Goal: Leave review/rating: Leave review/rating

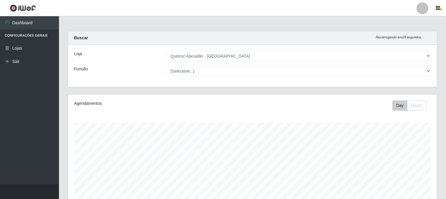
select select "464"
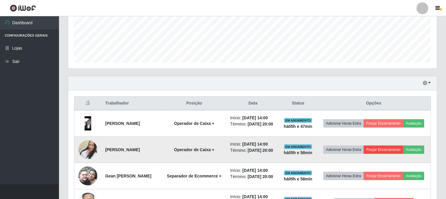
scroll to position [163, 0]
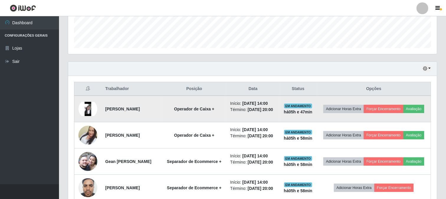
click at [87, 111] on img at bounding box center [88, 109] width 19 height 14
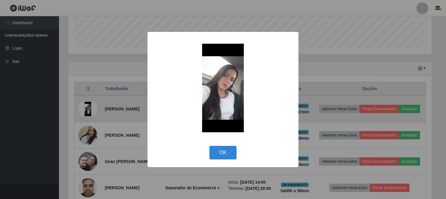
scroll to position [122, 365]
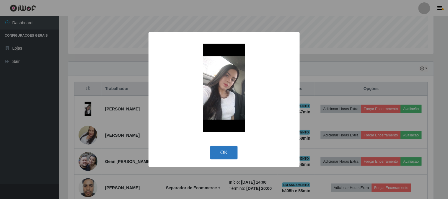
click at [233, 156] on button "OK" at bounding box center [223, 153] width 27 height 14
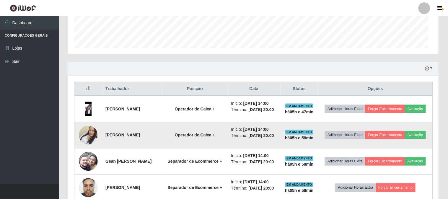
scroll to position [122, 369]
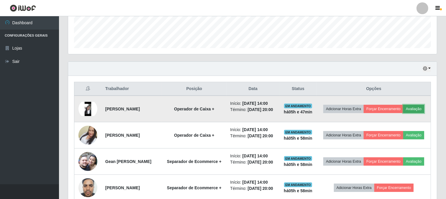
click at [404, 113] on button "Avaliação" at bounding box center [414, 109] width 21 height 8
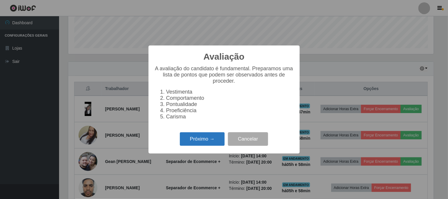
click at [185, 135] on button "Próximo →" at bounding box center [202, 139] width 45 height 14
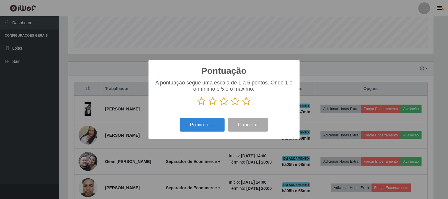
click at [244, 101] on icon at bounding box center [246, 101] width 8 height 9
click at [242, 106] on input "radio" at bounding box center [242, 106] width 0 height 0
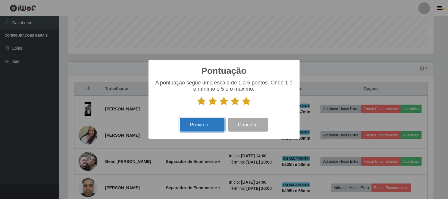
click at [203, 119] on button "Próximo →" at bounding box center [202, 125] width 45 height 14
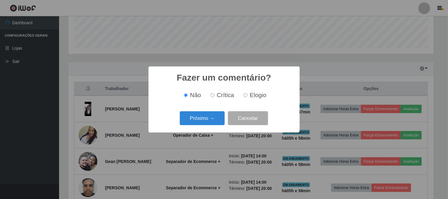
click at [203, 119] on button "Próximo →" at bounding box center [202, 118] width 45 height 14
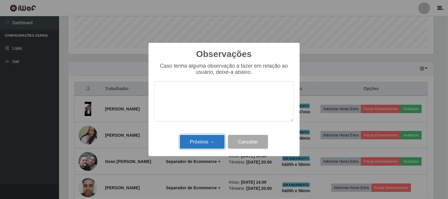
click at [210, 146] on button "Próximo →" at bounding box center [202, 142] width 45 height 14
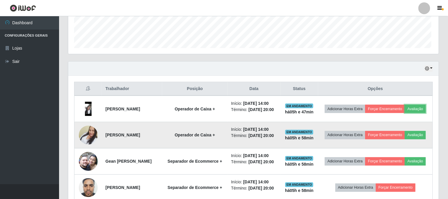
scroll to position [122, 369]
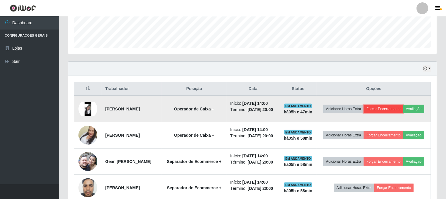
click at [404, 105] on button "Forçar Encerramento" at bounding box center [384, 109] width 40 height 8
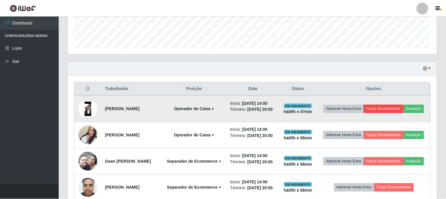
scroll to position [122, 365]
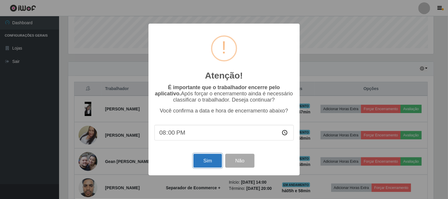
click at [209, 161] on button "Sim" at bounding box center [207, 161] width 29 height 14
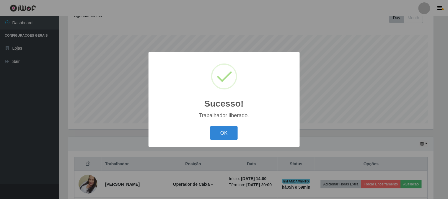
click at [216, 125] on div "OK Cancel" at bounding box center [223, 133] width 139 height 17
click at [217, 131] on button "OK" at bounding box center [223, 133] width 27 height 14
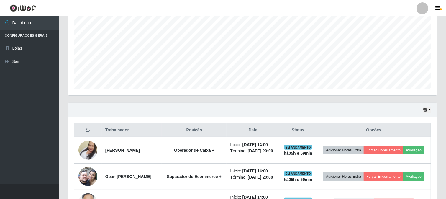
scroll to position [154, 0]
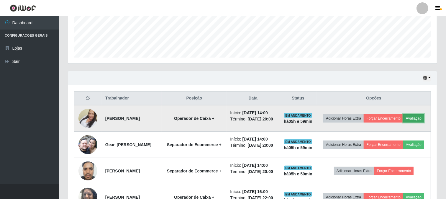
click at [404, 123] on button "Avaliação" at bounding box center [414, 118] width 21 height 8
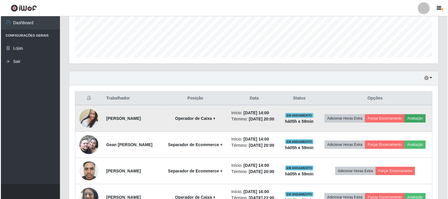
scroll to position [122, 365]
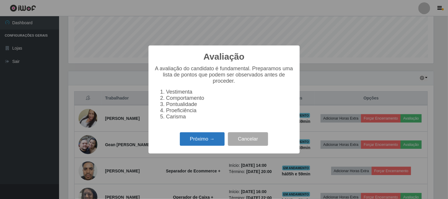
click at [195, 139] on button "Próximo →" at bounding box center [202, 139] width 45 height 14
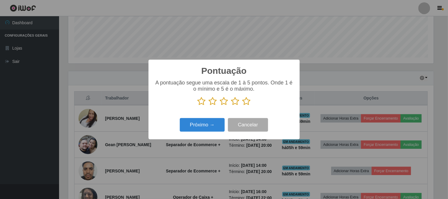
scroll to position [295097, 294854]
click at [248, 102] on icon at bounding box center [246, 101] width 8 height 9
click at [242, 106] on input "radio" at bounding box center [242, 106] width 0 height 0
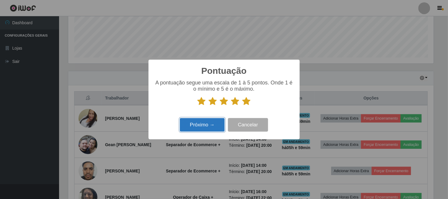
click at [203, 130] on button "Próximo →" at bounding box center [202, 125] width 45 height 14
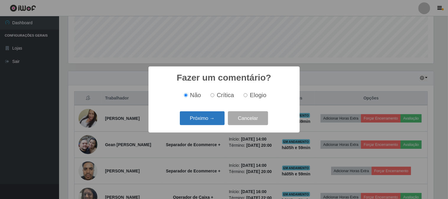
click at [199, 119] on button "Próximo →" at bounding box center [202, 118] width 45 height 14
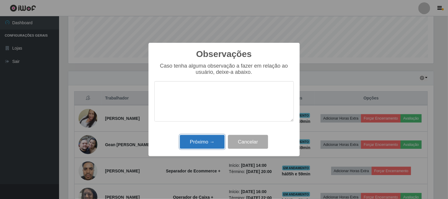
click at [200, 143] on button "Próximo →" at bounding box center [202, 142] width 45 height 14
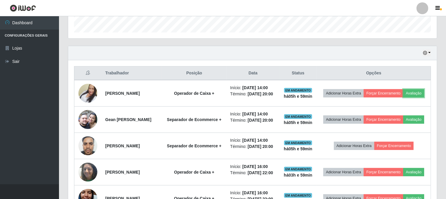
scroll to position [186, 0]
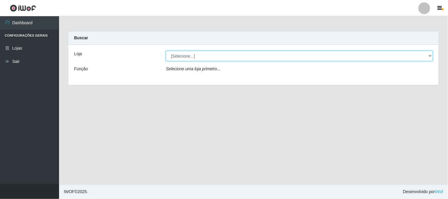
click at [430, 56] on select "[Selecione...] Queiroz Atacadão - [GEOGRAPHIC_DATA]" at bounding box center [299, 56] width 267 height 10
select select "464"
click at [166, 51] on select "[Selecione...] Queiroz Atacadão - [GEOGRAPHIC_DATA]" at bounding box center [299, 56] width 267 height 10
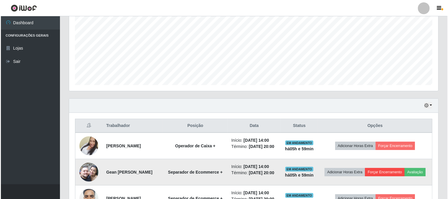
scroll to position [164, 0]
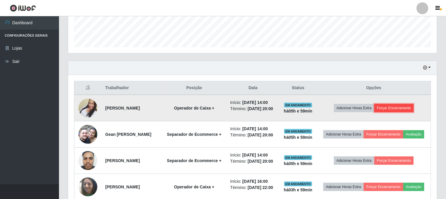
click at [407, 112] on button "Forçar Encerramento" at bounding box center [395, 108] width 40 height 8
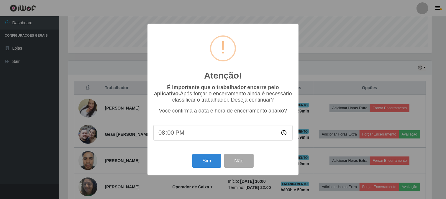
scroll to position [122, 365]
click at [201, 158] on button "Sim" at bounding box center [207, 161] width 29 height 14
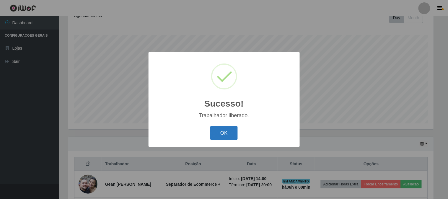
click at [223, 136] on button "OK" at bounding box center [223, 133] width 27 height 14
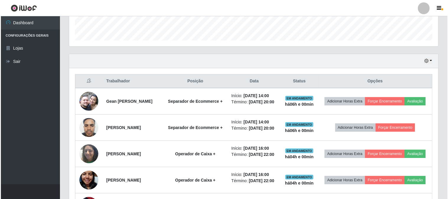
scroll to position [186, 0]
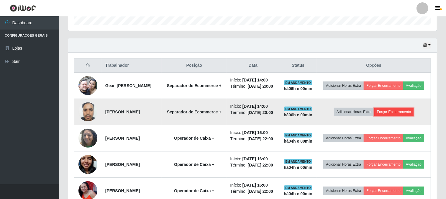
click at [401, 115] on button "Forçar Encerramento" at bounding box center [395, 112] width 40 height 8
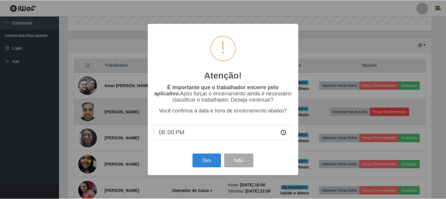
scroll to position [122, 365]
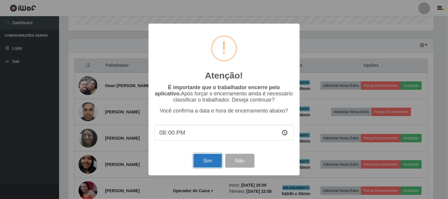
click at [204, 159] on button "Sim" at bounding box center [207, 161] width 29 height 14
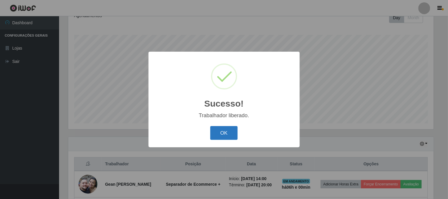
click at [219, 129] on button "OK" at bounding box center [223, 133] width 27 height 14
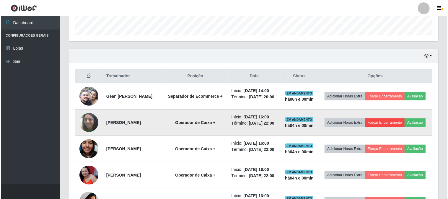
scroll to position [186, 0]
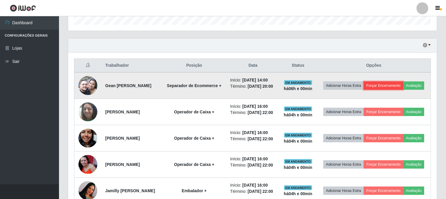
click at [404, 83] on button "Forçar Encerramento" at bounding box center [384, 85] width 40 height 8
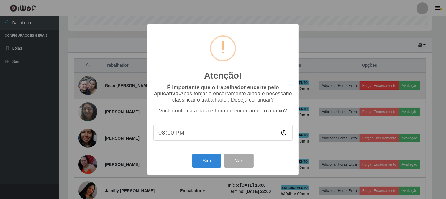
scroll to position [122, 365]
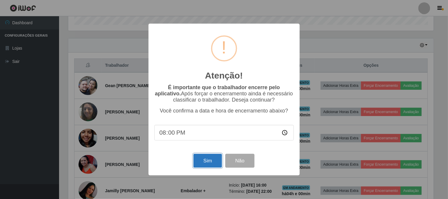
click at [207, 164] on button "Sim" at bounding box center [207, 161] width 29 height 14
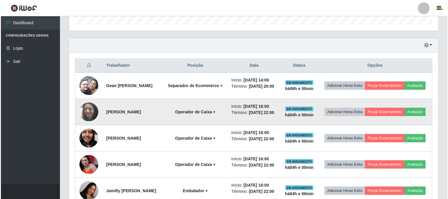
scroll to position [0, 0]
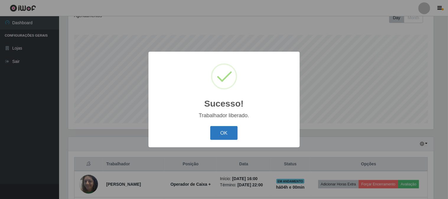
click at [231, 129] on button "OK" at bounding box center [223, 133] width 27 height 14
